Goal: Task Accomplishment & Management: Manage account settings

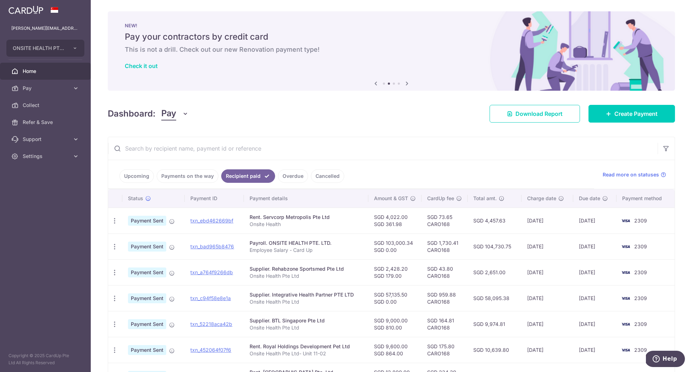
click at [140, 177] on link "Upcoming" at bounding box center [136, 175] width 34 height 13
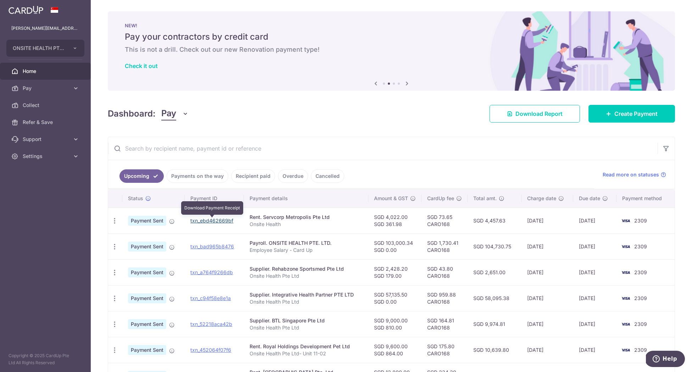
click at [211, 222] on link "txn_ebd462669bf" at bounding box center [211, 221] width 43 height 6
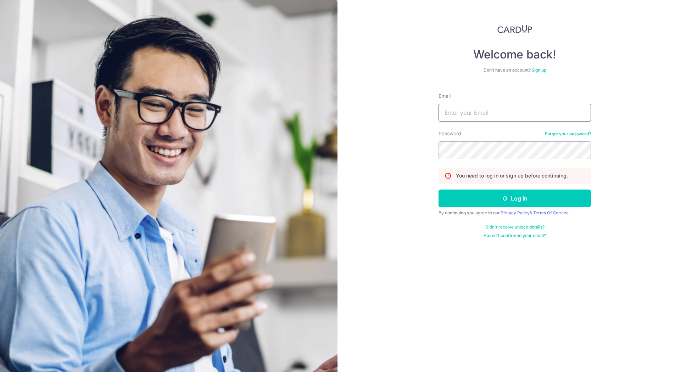
type input "Carolyn.omeara@onsitehealth.sg"
click at [515, 199] on button "Log in" at bounding box center [515, 199] width 152 height 18
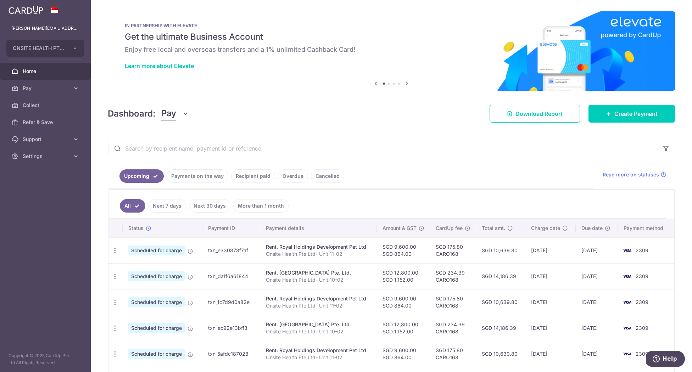
click at [210, 178] on link "Payments on the way" at bounding box center [198, 175] width 62 height 13
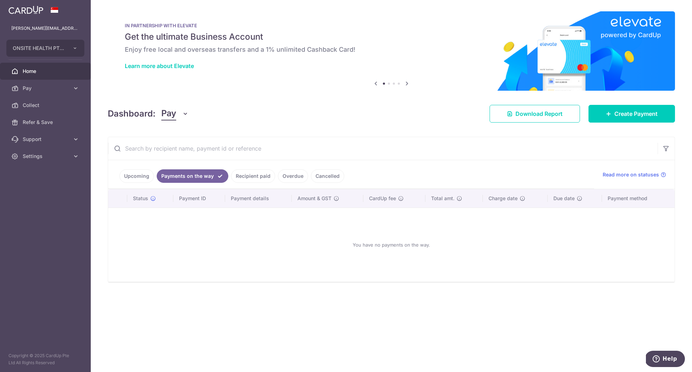
click at [323, 178] on link "Cancelled" at bounding box center [327, 175] width 33 height 13
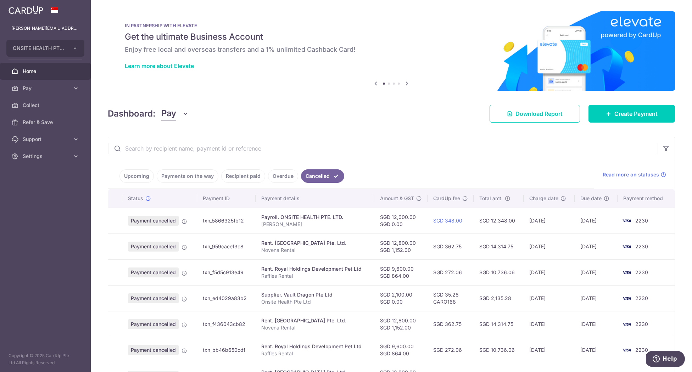
click at [245, 175] on link "Recipient paid" at bounding box center [243, 175] width 44 height 13
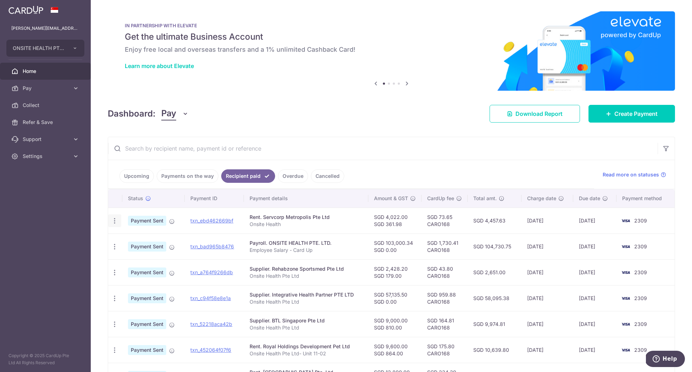
click at [115, 222] on icon "button" at bounding box center [114, 220] width 7 height 7
click at [141, 219] on span "Payment Sent" at bounding box center [147, 221] width 38 height 10
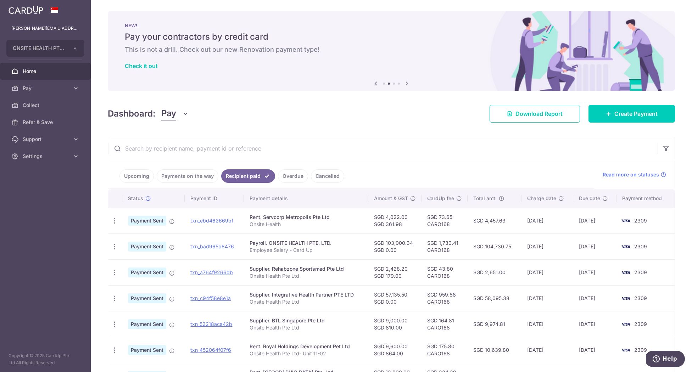
click at [265, 220] on div "Rent. Servcorp Metropolis Pte Ltd" at bounding box center [306, 217] width 113 height 7
click at [38, 86] on span "Pay" at bounding box center [46, 88] width 47 height 7
click at [41, 119] on span "Recipients" at bounding box center [46, 122] width 47 height 7
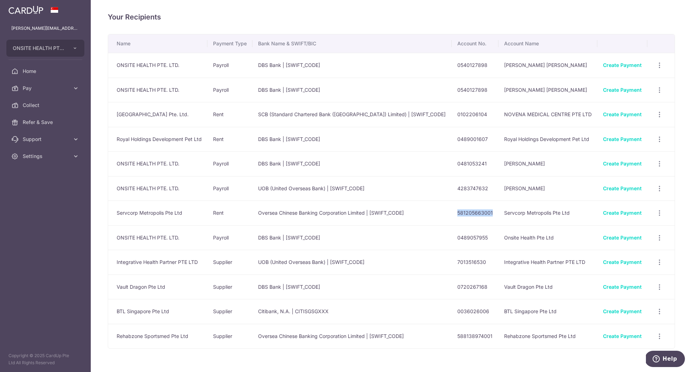
drag, startPoint x: 482, startPoint y: 212, endPoint x: 445, endPoint y: 213, distance: 36.9
click at [452, 213] on td "581205663001" at bounding box center [475, 213] width 47 height 25
copy td "581205663001"
click at [663, 257] on div "View/Edit Linked Payments" at bounding box center [659, 262] width 13 height 13
